Goal: Task Accomplishment & Management: Use online tool/utility

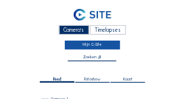
click at [84, 46] on link "Mijn C-Site" at bounding box center [92, 44] width 55 height 9
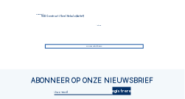
scroll to position [147, 0]
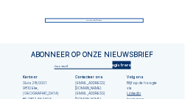
click at [87, 21] on div "Ga naar afbeeldingen" at bounding box center [94, 20] width 99 height 4
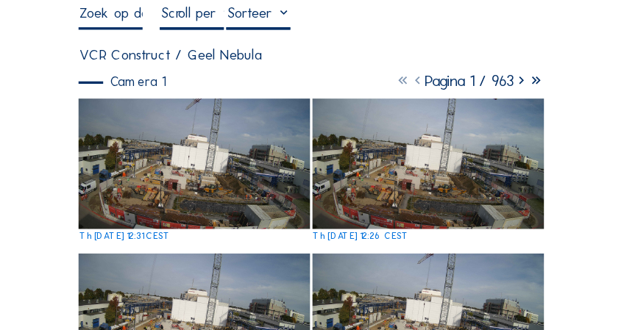
scroll to position [59, 0]
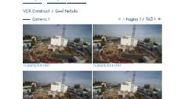
click at [57, 46] on img at bounding box center [57, 43] width 68 height 39
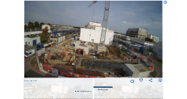
click at [96, 52] on img at bounding box center [93, 39] width 138 height 78
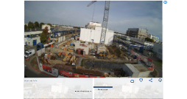
click at [95, 47] on img at bounding box center [93, 39] width 138 height 78
click at [95, 52] on img at bounding box center [93, 39] width 138 height 78
click at [132, 28] on img at bounding box center [93, 39] width 138 height 78
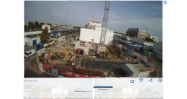
scroll to position [102, 0]
click at [160, 81] on icon at bounding box center [160, 81] width 4 height 5
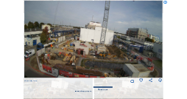
scroll to position [149, 0]
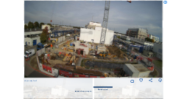
click at [35, 94] on div "Neem stappen per: Standaard" at bounding box center [93, 93] width 138 height 19
click at [88, 45] on img at bounding box center [93, 39] width 138 height 78
click at [160, 82] on icon at bounding box center [160, 81] width 4 height 5
click at [59, 91] on div "Neem stappen per: Standaard" at bounding box center [93, 93] width 138 height 19
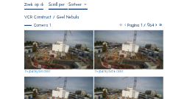
scroll to position [59, 0]
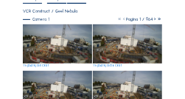
click at [52, 41] on img at bounding box center [57, 43] width 68 height 39
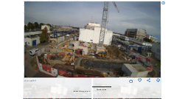
scroll to position [57, 0]
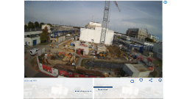
click at [164, 1] on icon at bounding box center [165, 2] width 4 height 4
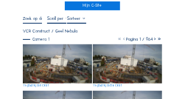
scroll to position [28, 0]
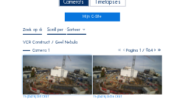
click at [107, 2] on div "Timelapses" at bounding box center [108, 2] width 36 height 10
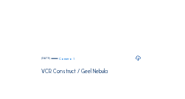
scroll to position [29, 0]
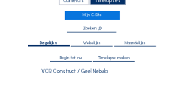
click at [108, 58] on span "Timelapse maken" at bounding box center [114, 58] width 32 height 4
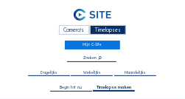
click at [72, 88] on span "Begin tot nu" at bounding box center [71, 87] width 22 height 4
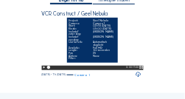
scroll to position [88, 0]
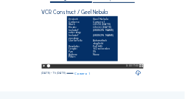
click at [43, 68] on icon at bounding box center [44, 65] width 4 height 4
click at [141, 68] on icon at bounding box center [141, 65] width 4 height 4
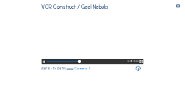
scroll to position [0, 0]
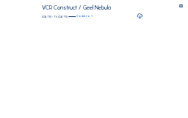
drag, startPoint x: 96, startPoint y: 60, endPoint x: 77, endPoint y: 56, distance: 19.5
click at [77, 19] on video "Your browser does not support the video tag." at bounding box center [94, 12] width 104 height 14
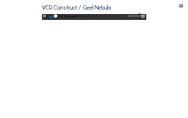
click at [146, 18] on icon at bounding box center [143, 16] width 4 height 4
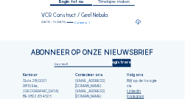
scroll to position [88, 0]
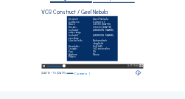
drag, startPoint x: 97, startPoint y: 52, endPoint x: 88, endPoint y: 46, distance: 10.9
click at [88, 46] on div "Project: Geel Nebula Camera: Camera 1 Start: 02:48 07/05/2025 Einde: 05:00 02/1…" at bounding box center [92, 38] width 51 height 44
click at [83, 40] on div "Inclusief zondag:" at bounding box center [76, 37] width 17 height 5
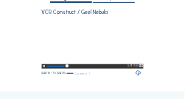
click at [90, 75] on link "Camera 1" at bounding box center [78, 73] width 24 height 3
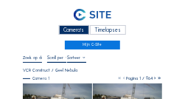
click at [102, 31] on div "Timelapses" at bounding box center [108, 30] width 36 height 10
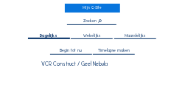
scroll to position [44, 0]
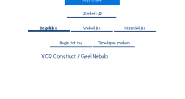
click at [113, 44] on span "Timelapse maken" at bounding box center [114, 43] width 32 height 4
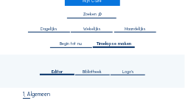
scroll to position [44, 0]
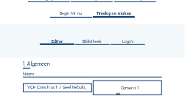
type input "07/05/2025 14:48"
type input "02/10/2025 13:11"
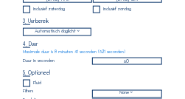
scroll to position [191, 0]
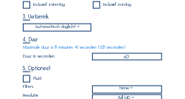
click at [132, 60] on input "60" at bounding box center [127, 56] width 70 height 7
type input "6"
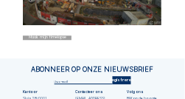
scroll to position [397, 0]
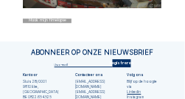
type input "120"
click at [46, 23] on div "Maak mijn timelapse" at bounding box center [47, 20] width 49 height 4
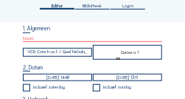
scroll to position [103, 0]
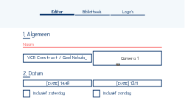
click at [62, 45] on input "text" at bounding box center [92, 44] width 138 height 7
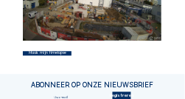
scroll to position [368, 0]
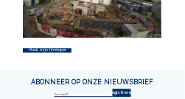
type input "jvdv 1"
click at [54, 52] on div "Maak mijn timelapse" at bounding box center [47, 50] width 49 height 4
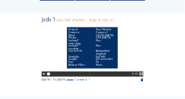
scroll to position [113, 0]
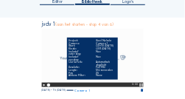
click at [43, 83] on icon at bounding box center [44, 84] width 4 height 4
click at [141, 82] on icon at bounding box center [141, 84] width 4 height 4
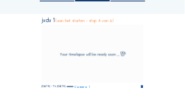
scroll to position [118, 0]
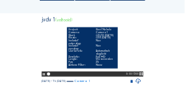
click at [141, 76] on icon at bounding box center [141, 73] width 4 height 4
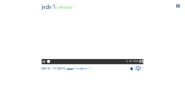
scroll to position [0, 0]
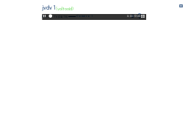
click at [49, 19] on icon at bounding box center [51, 17] width 4 height 4
click at [96, 19] on video "Your browser does not support the video tag." at bounding box center [94, 12] width 104 height 14
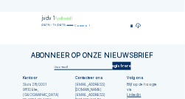
scroll to position [132, 0]
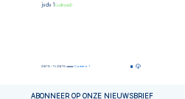
click at [137, 70] on icon at bounding box center [138, 66] width 6 height 7
